Goal: Task Accomplishment & Management: Complete application form

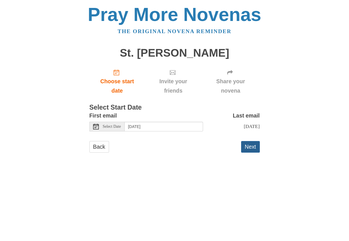
click at [250, 153] on button "Next" at bounding box center [250, 147] width 19 height 12
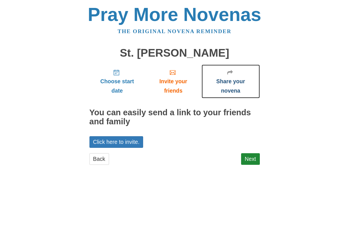
click at [233, 89] on span "Share your novena" at bounding box center [230, 86] width 47 height 19
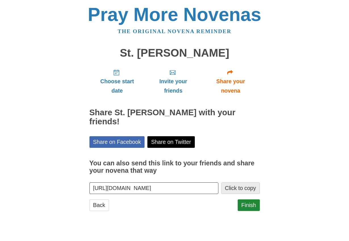
click at [237, 183] on button "Click to copy" at bounding box center [240, 189] width 39 height 12
click at [244, 200] on link "Finish" at bounding box center [248, 206] width 22 height 12
